Goal: Information Seeking & Learning: Learn about a topic

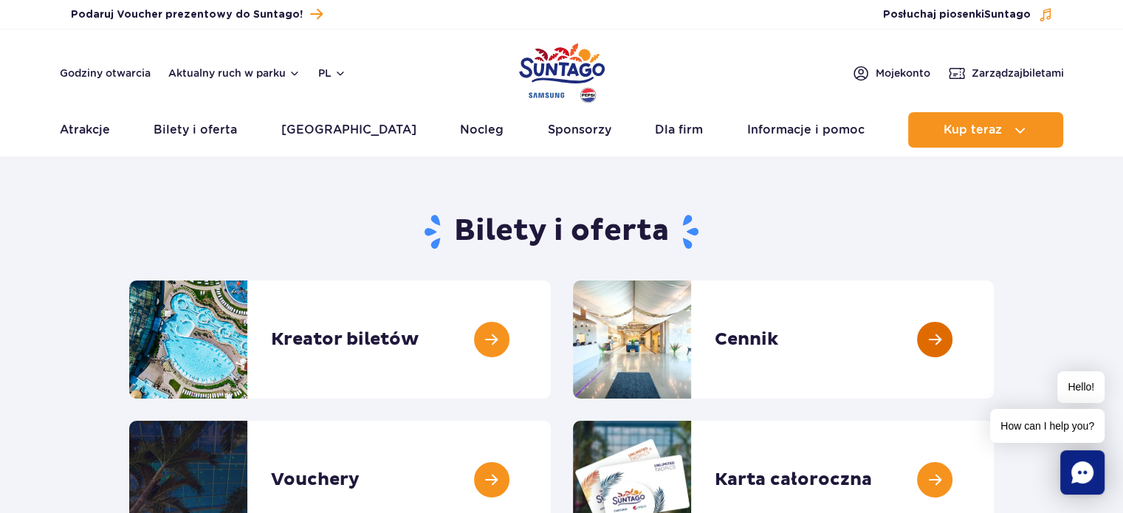
click at [994, 325] on link at bounding box center [994, 340] width 0 height 118
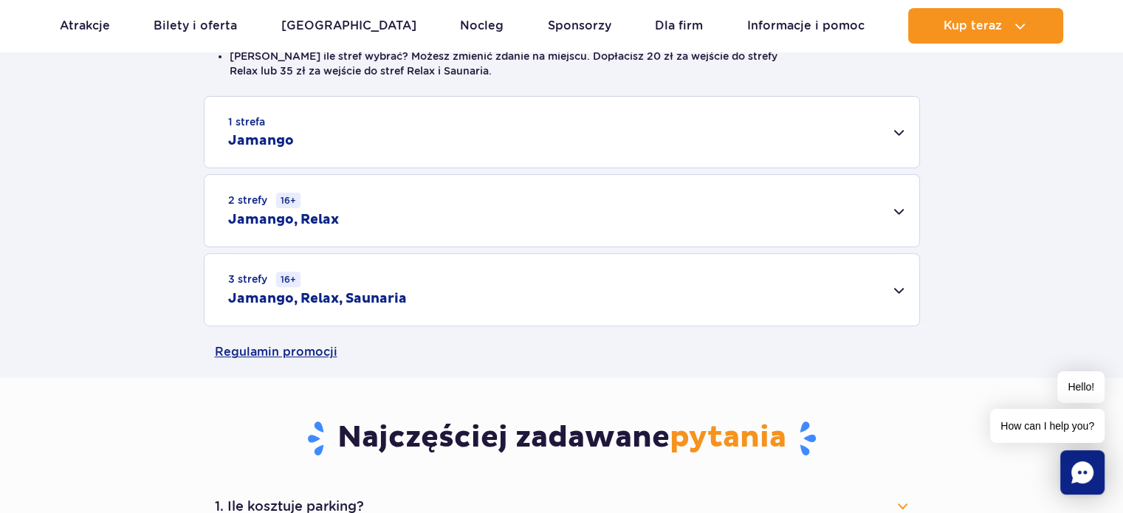
scroll to position [458, 0]
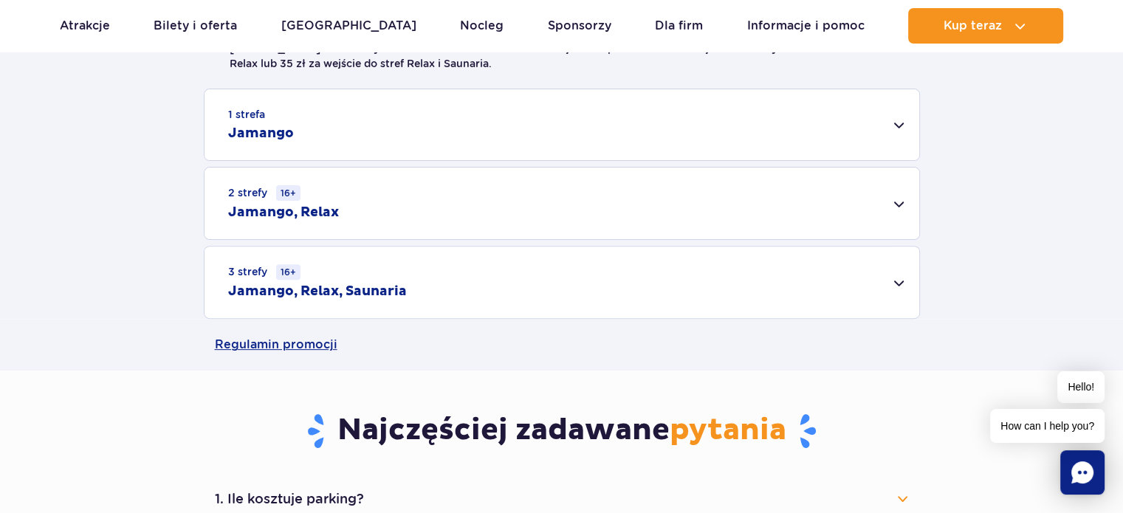
click at [516, 144] on div "1 strefa Jamango" at bounding box center [562, 124] width 715 height 71
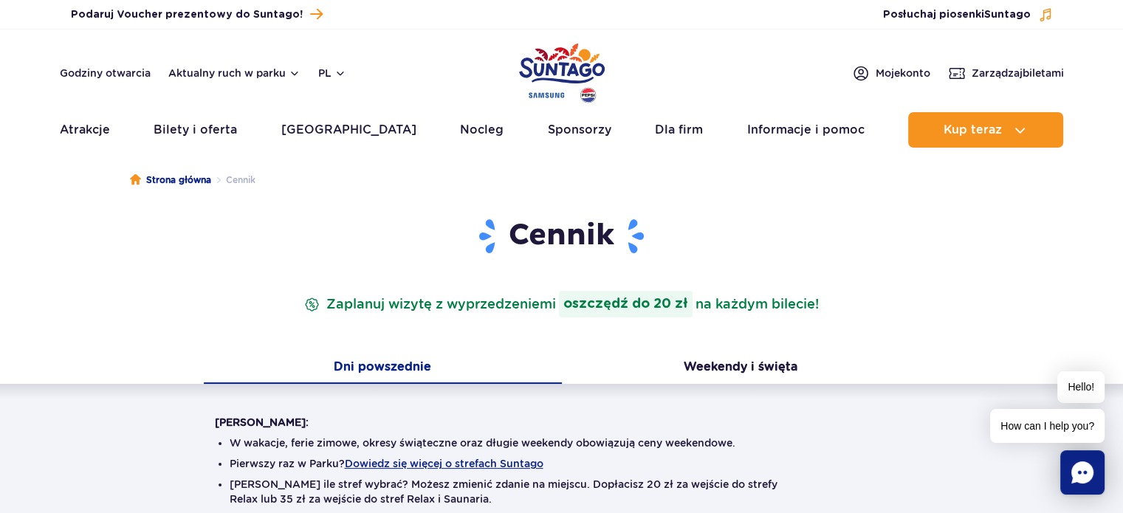
scroll to position [0, 0]
